Goal: Task Accomplishment & Management: Complete application form

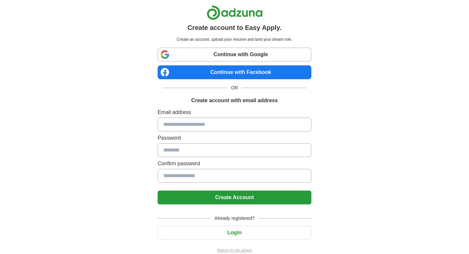
click at [217, 200] on button "Create Account" at bounding box center [235, 198] width 154 height 14
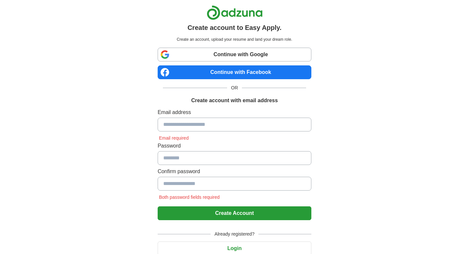
click at [219, 210] on button "Create Account" at bounding box center [235, 214] width 154 height 14
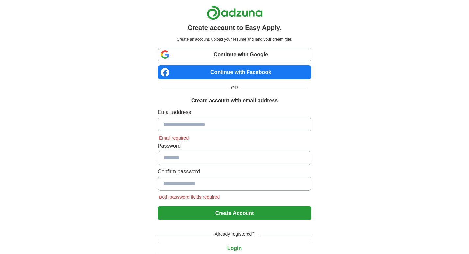
click at [219, 210] on button "Create Account" at bounding box center [235, 214] width 154 height 14
click at [220, 210] on button "Create Account" at bounding box center [235, 214] width 154 height 14
drag, startPoint x: 221, startPoint y: 210, endPoint x: 219, endPoint y: 227, distance: 16.5
click at [221, 210] on button "Create Account" at bounding box center [235, 214] width 154 height 14
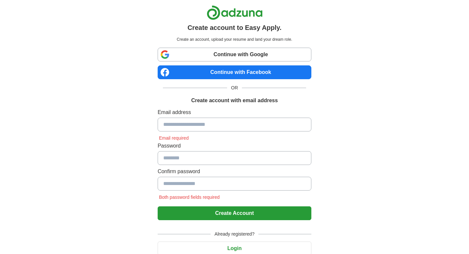
click at [229, 247] on body "Create account to Easy Apply. Create an account, upload your resume and land yo…" at bounding box center [234, 140] width 469 height 280
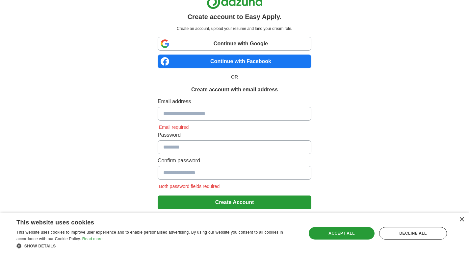
scroll to position [26, 0]
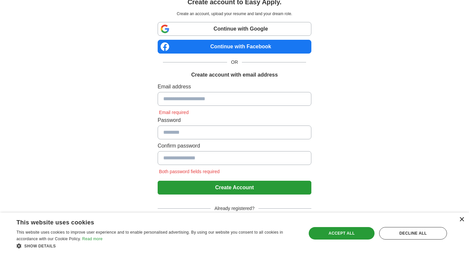
click at [462, 220] on div "×" at bounding box center [461, 219] width 5 height 5
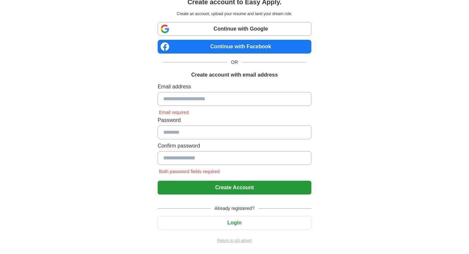
click at [232, 223] on button "Login" at bounding box center [235, 223] width 154 height 14
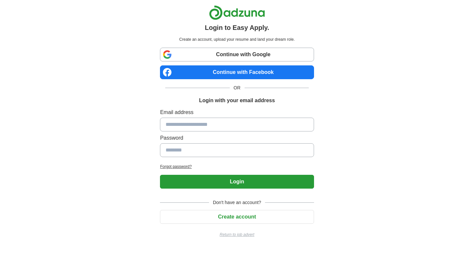
click at [233, 217] on button "Create account" at bounding box center [237, 217] width 154 height 14
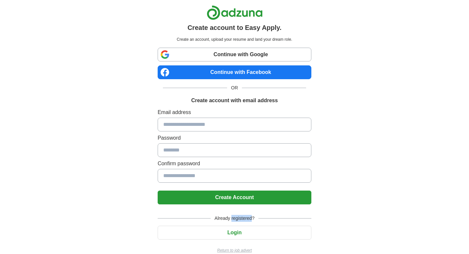
click at [233, 217] on span "Already registered?" at bounding box center [234, 218] width 48 height 7
click at [230, 231] on button "Login" at bounding box center [235, 233] width 154 height 14
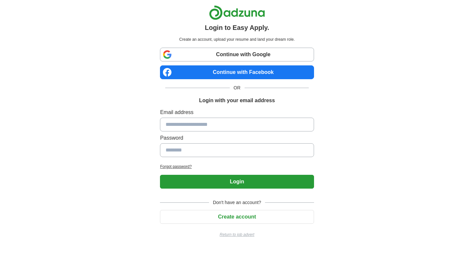
click at [239, 184] on button "Login" at bounding box center [237, 182] width 154 height 14
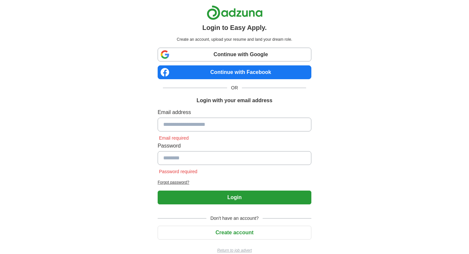
click at [230, 197] on button "Login" at bounding box center [235, 198] width 154 height 14
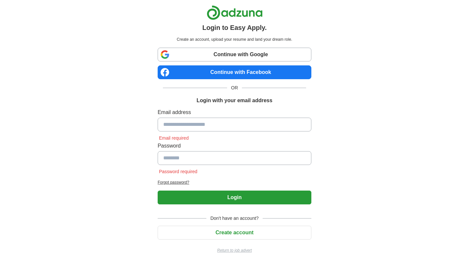
click at [230, 197] on button "Login" at bounding box center [235, 198] width 154 height 14
